Goal: Navigation & Orientation: Find specific page/section

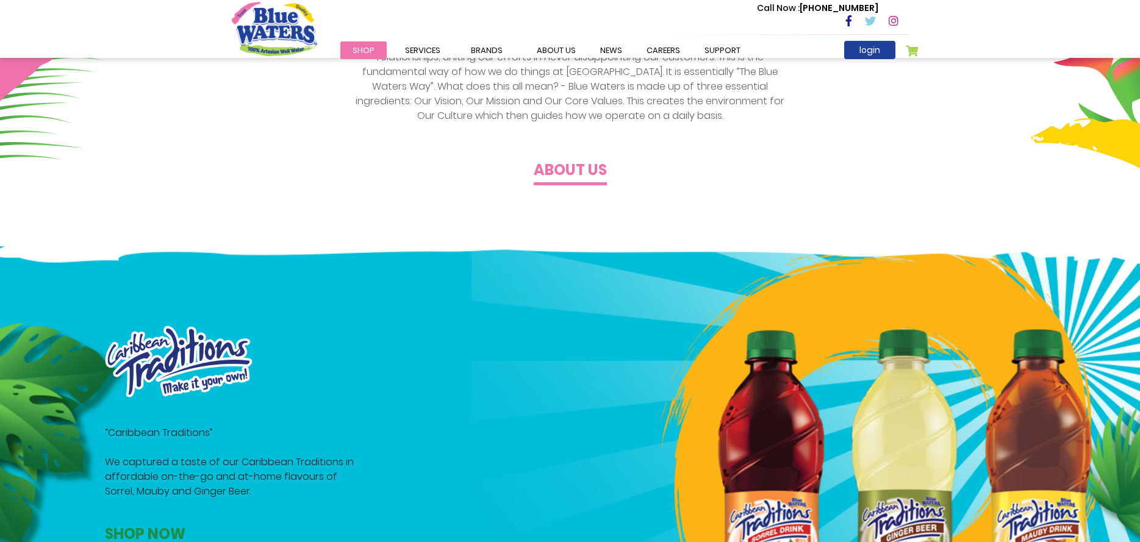
scroll to position [305, 0]
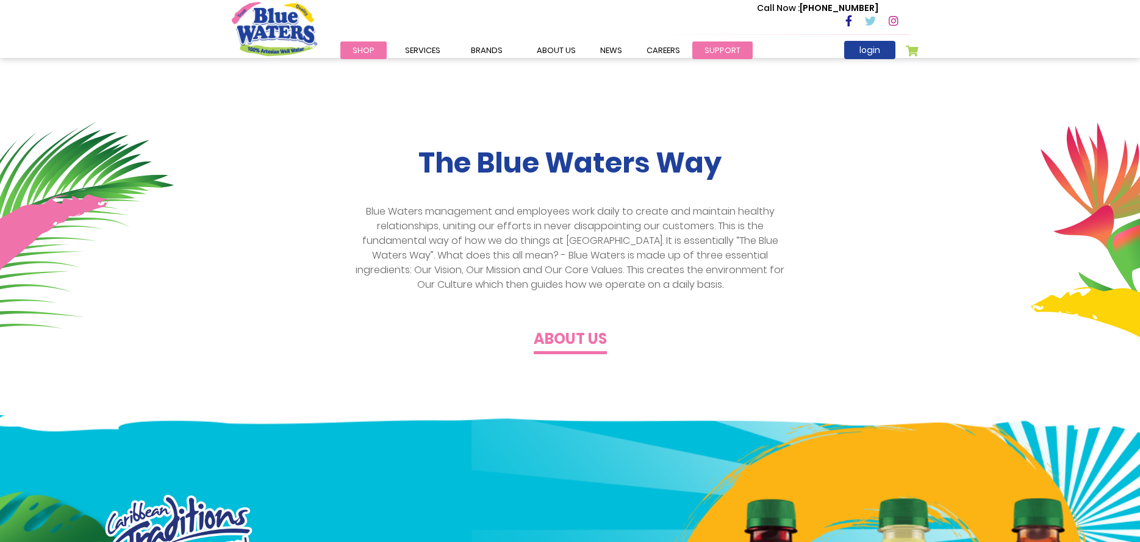
click at [725, 49] on link "support" at bounding box center [722, 50] width 60 height 18
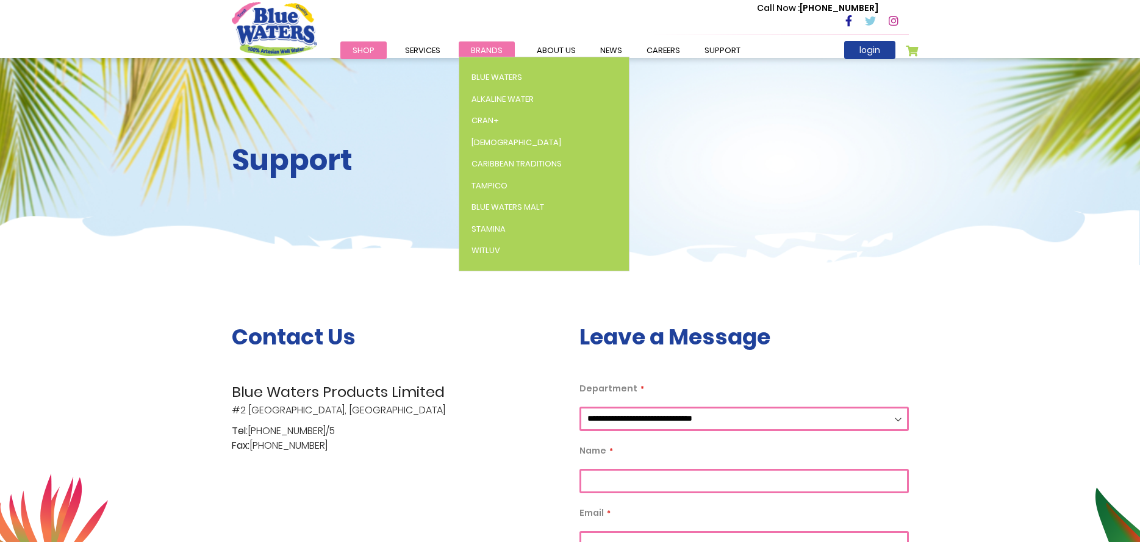
click at [493, 51] on span "Brands" at bounding box center [487, 51] width 32 height 12
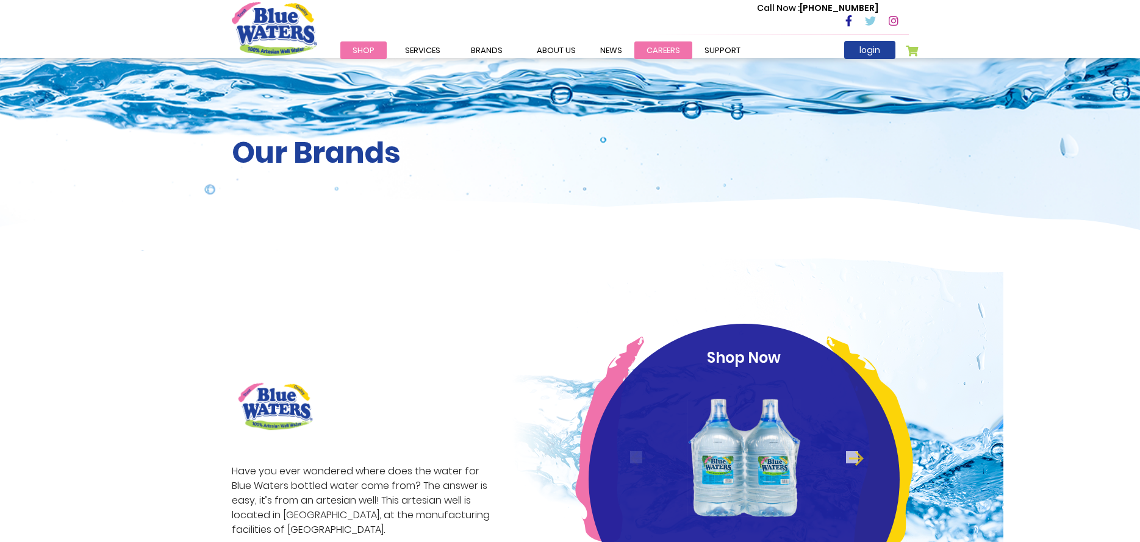
click at [656, 47] on link "careers" at bounding box center [663, 50] width 58 height 18
